Goal: Navigation & Orientation: Understand site structure

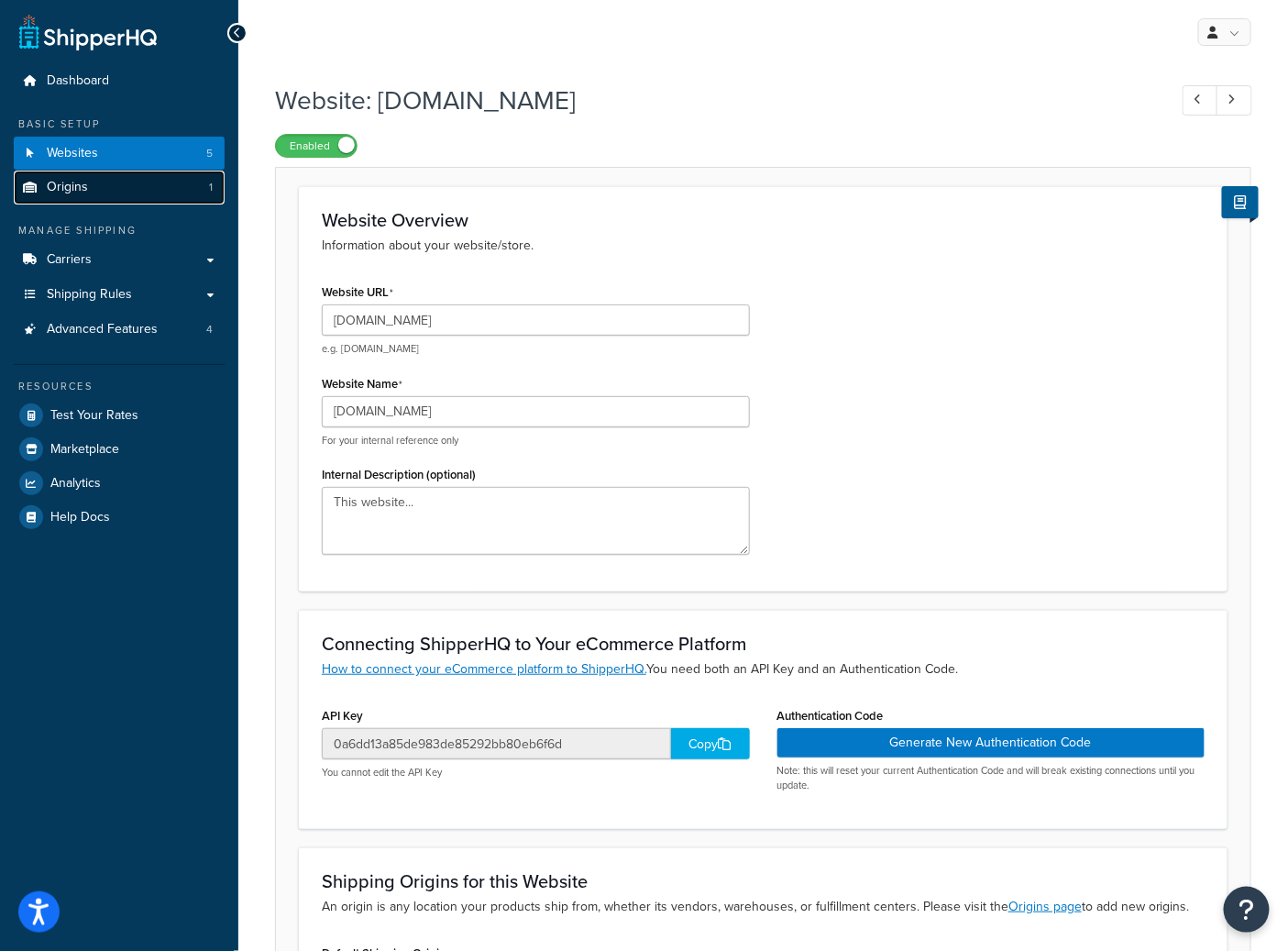
click at [98, 174] on link "Origins 1" at bounding box center [119, 187] width 210 height 34
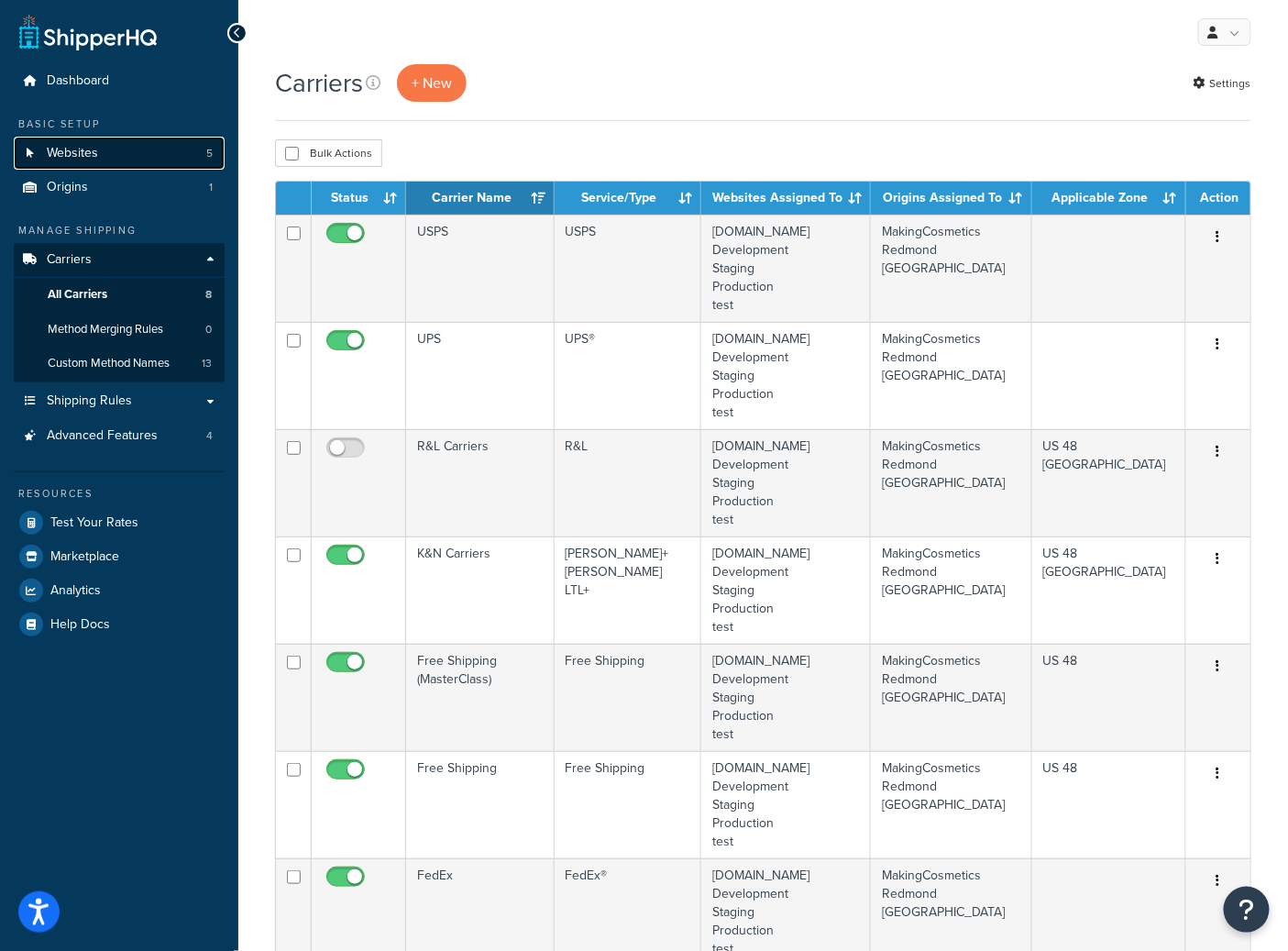
click at [116, 158] on link "Websites 5" at bounding box center [119, 153] width 210 height 34
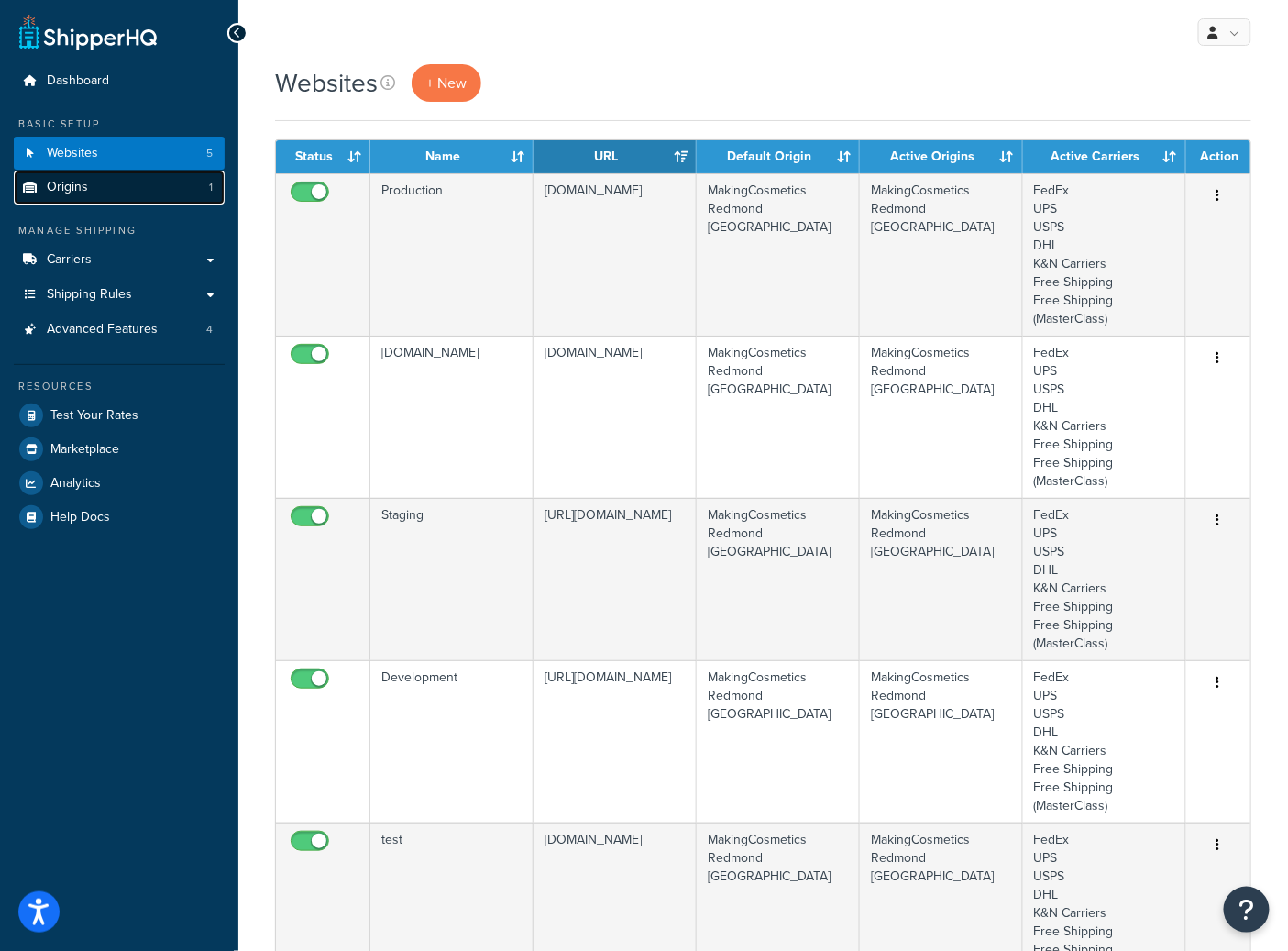
click at [133, 200] on link "Origins 1" at bounding box center [119, 187] width 210 height 34
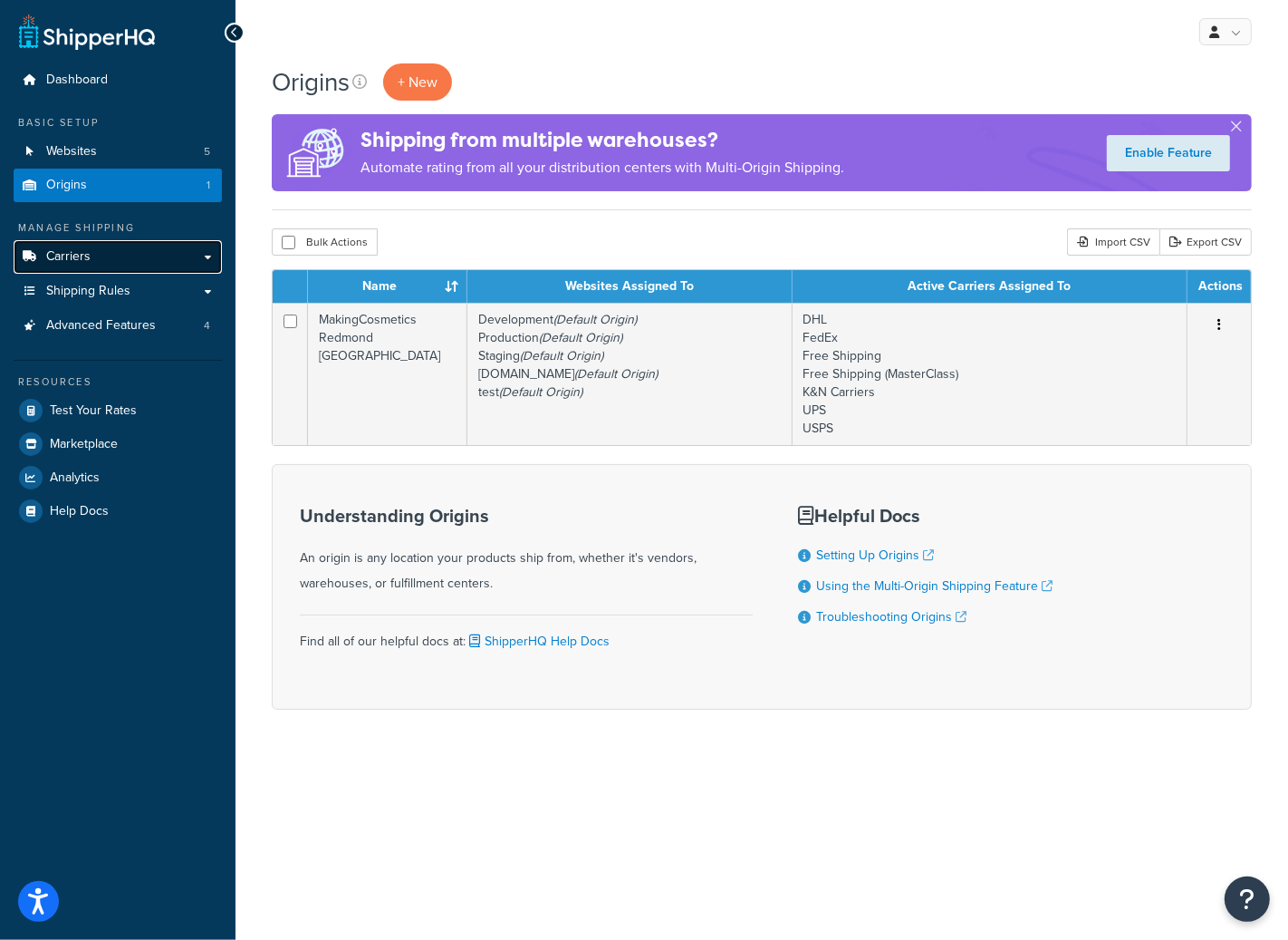
click at [121, 265] on link "Carriers" at bounding box center [117, 256] width 208 height 34
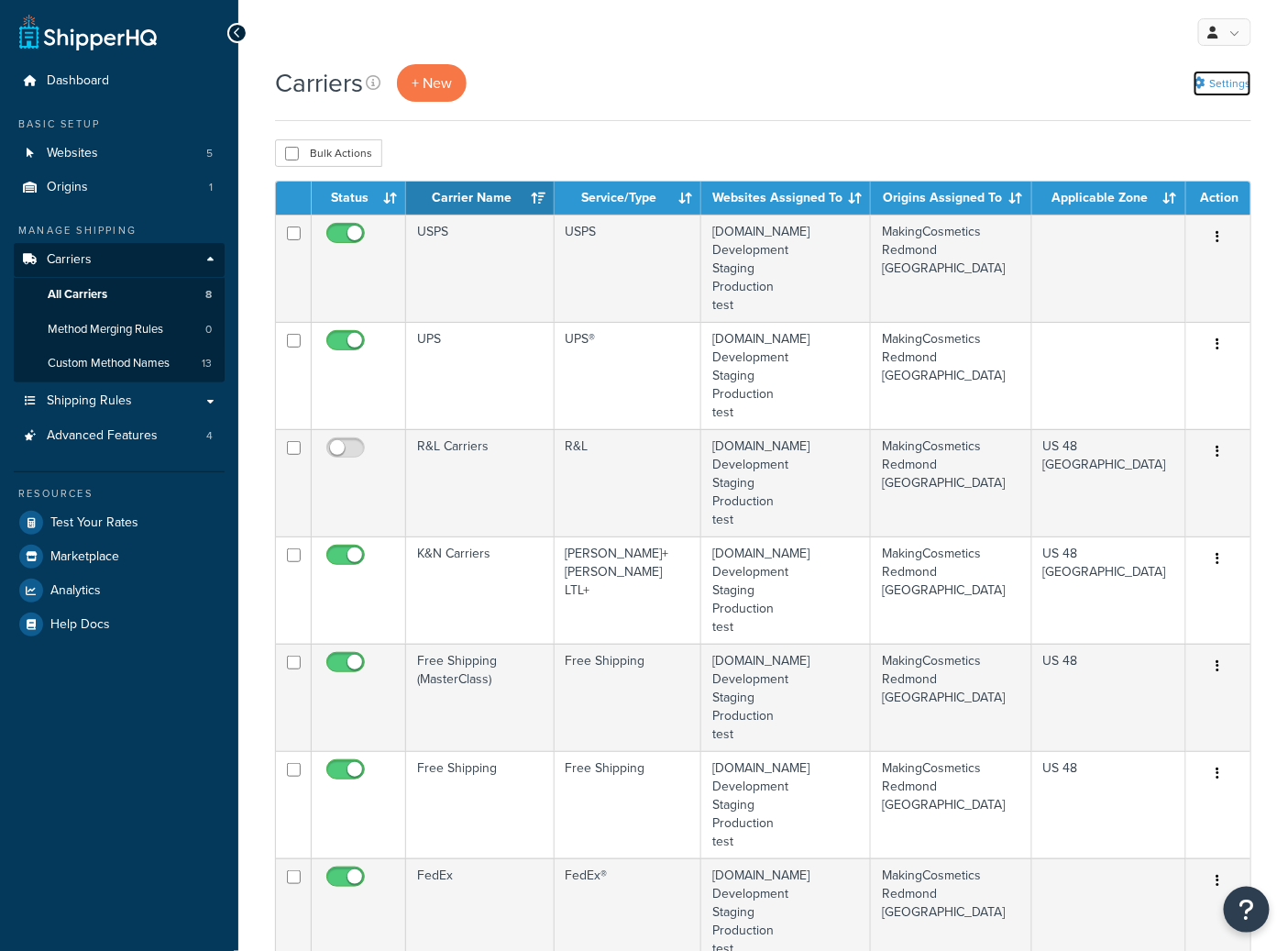
click at [1218, 88] on link "Settings" at bounding box center [1222, 83] width 57 height 25
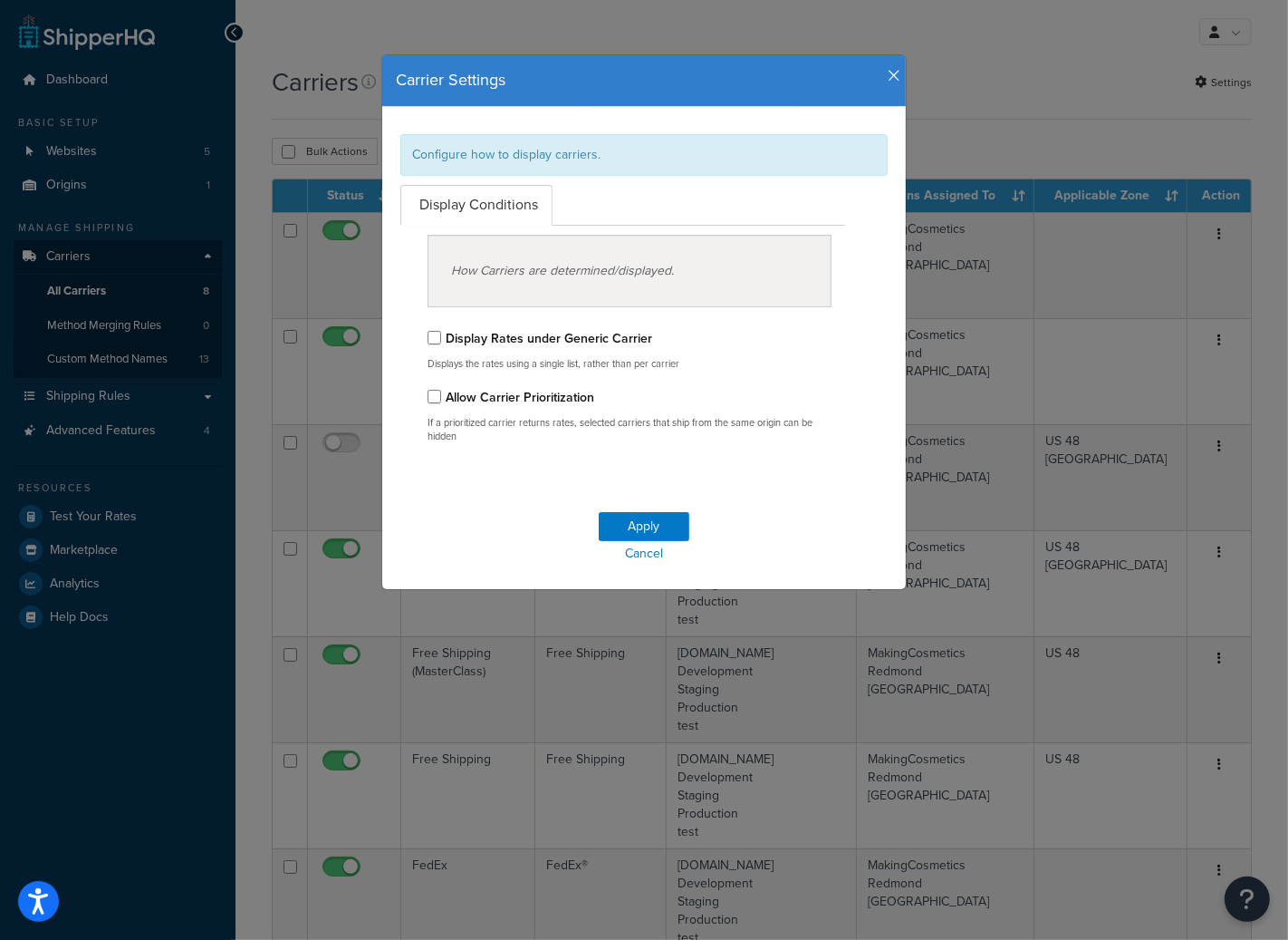
click at [64, 78] on div "Carrier Settings Configure how to display carriers. Display Conditions How Carr…" at bounding box center [644, 470] width 1288 height 940
click at [64, 78] on div "Carrier Settings Configure how to display carriers. Display Conditions How Carr…" at bounding box center [644, 470] width 1288 height 940
click at [73, 81] on div "Carrier Settings Configure how to display carriers. Display Conditions How Carr…" at bounding box center [644, 470] width 1288 height 940
click at [888, 76] on icon "button" at bounding box center [893, 76] width 13 height 16
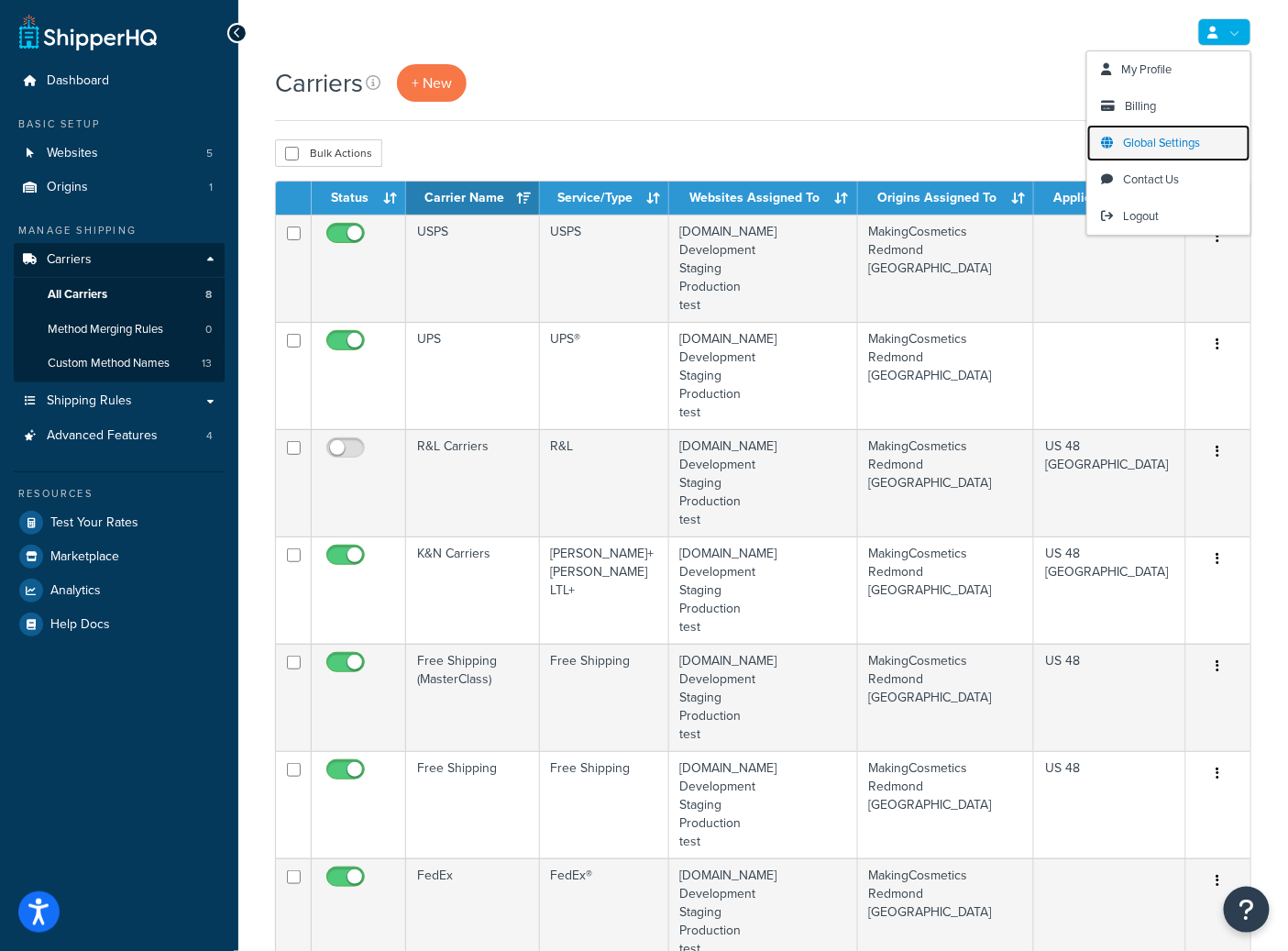
click at [1146, 137] on span "Global Settings" at bounding box center [1162, 142] width 78 height 18
